Goal: Task Accomplishment & Management: Complete application form

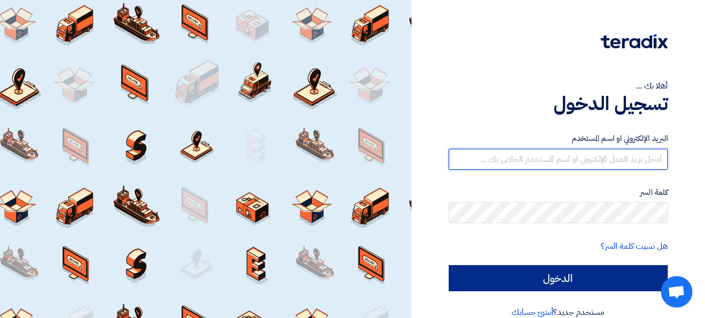
type input "[EMAIL_ADDRESS][DOMAIN_NAME]"
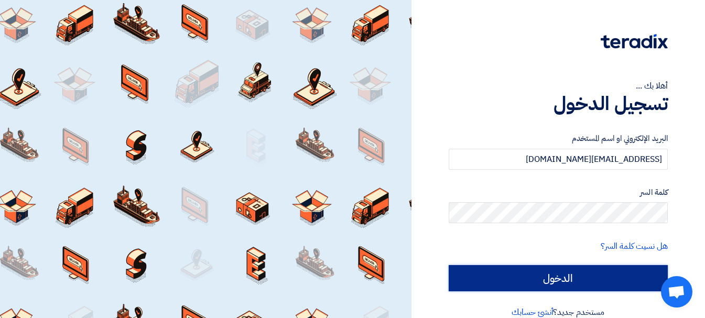
click at [592, 282] on input "الدخول" at bounding box center [558, 278] width 219 height 26
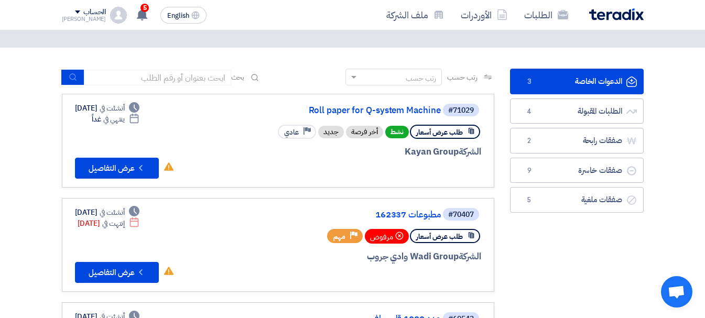
scroll to position [52, 0]
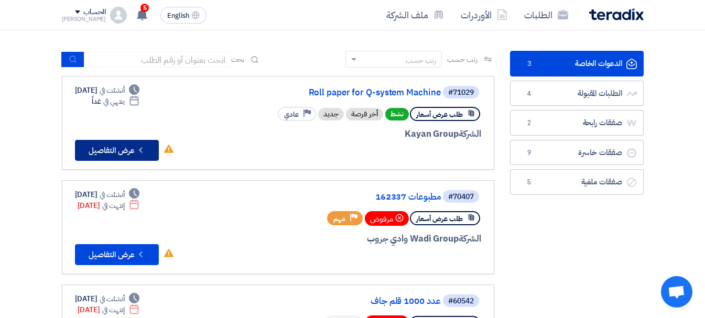
click at [125, 149] on button "Check details عرض التفاصيل" at bounding box center [117, 150] width 84 height 21
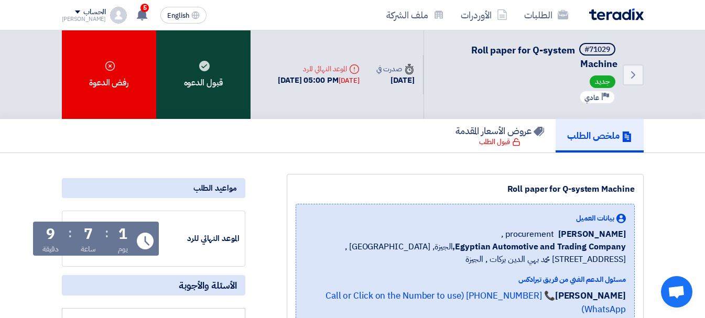
click at [209, 87] on div "قبول الدعوه" at bounding box center [203, 74] width 94 height 89
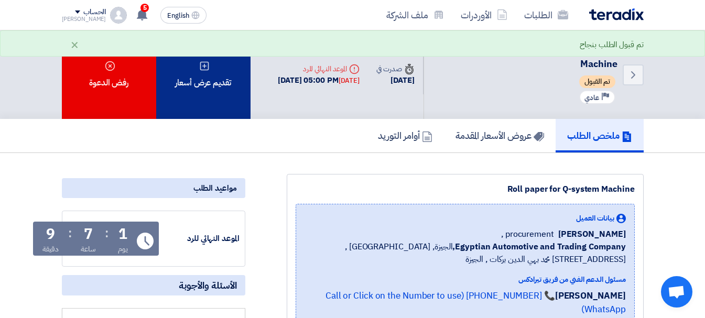
click at [207, 89] on div "تقديم عرض أسعار" at bounding box center [203, 74] width 94 height 89
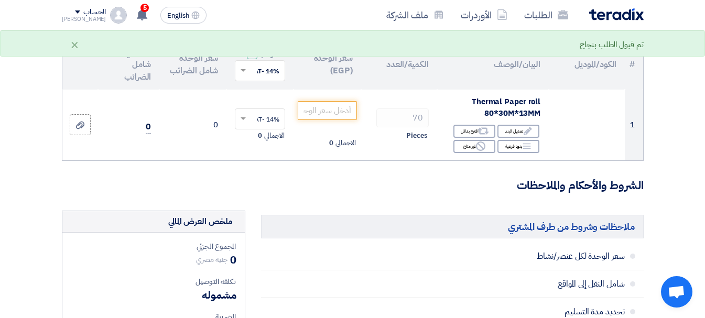
scroll to position [105, 0]
